Goal: Information Seeking & Learning: Learn about a topic

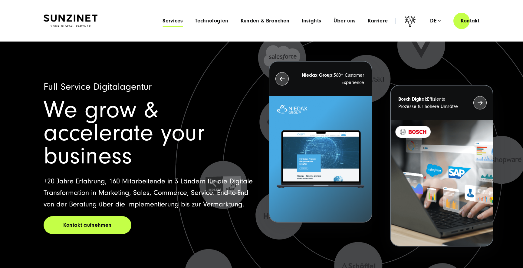
click at [174, 20] on span "Services" at bounding box center [173, 21] width 20 height 6
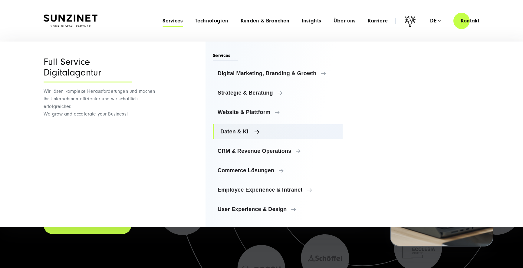
click at [244, 129] on span "Daten & KI" at bounding box center [278, 131] width 117 height 6
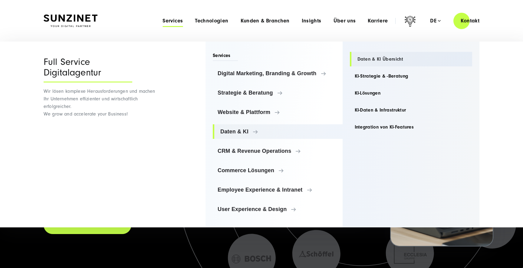
click at [393, 64] on link "Daten & KI Übersicht" at bounding box center [411, 59] width 123 height 15
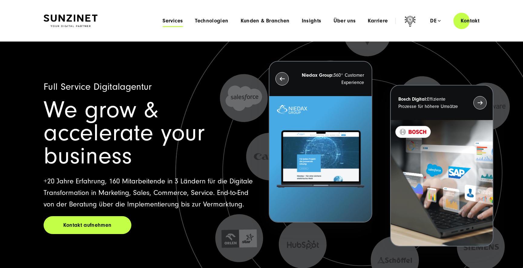
click at [178, 21] on span "Services" at bounding box center [173, 21] width 20 height 6
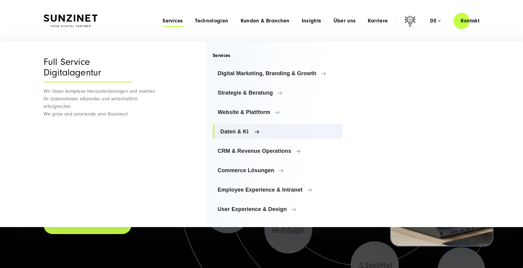
click at [230, 137] on link "Daten & KI" at bounding box center [278, 131] width 130 height 15
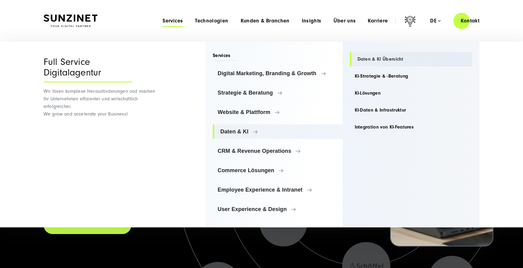
click at [376, 58] on link "Daten & KI Übersicht" at bounding box center [411, 59] width 123 height 15
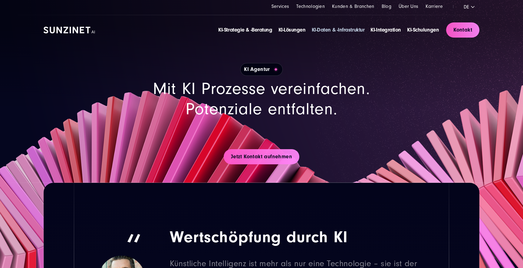
click at [346, 28] on link "KI-Daten & -Infrastruktur" at bounding box center [338, 30] width 53 height 6
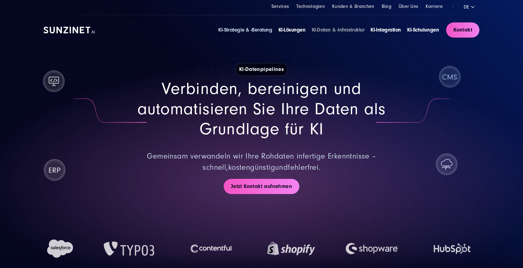
click at [235, 30] on link "KI-Strategie & -Beratung" at bounding box center [245, 30] width 54 height 6
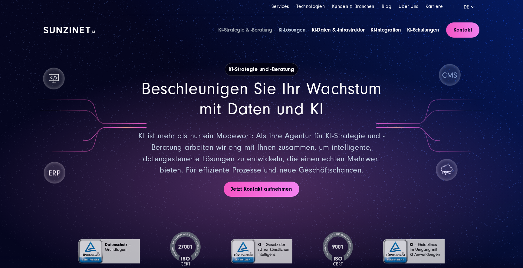
click at [295, 30] on link "KI-Lösungen" at bounding box center [291, 30] width 27 height 6
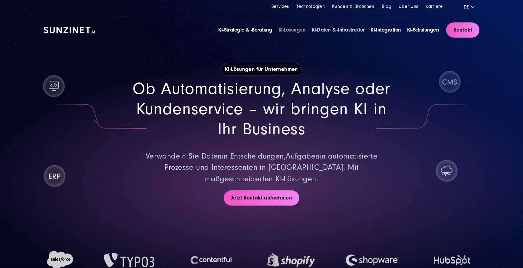
click at [324, 31] on link "KI-Daten & -Infrastruktur" at bounding box center [338, 30] width 53 height 6
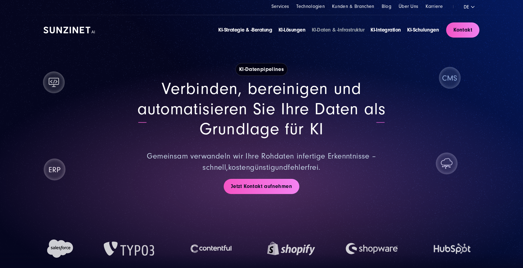
click at [412, 26] on li "KI-Schulungen" at bounding box center [423, 30] width 32 height 8
click at [412, 27] on link "KI-Schulungen" at bounding box center [423, 30] width 32 height 6
